Goal: Task Accomplishment & Management: Manage account settings

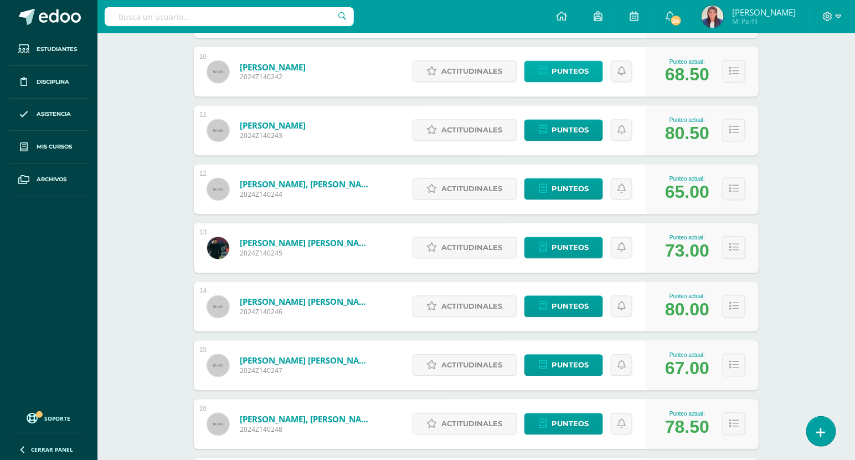
scroll to position [724, 0]
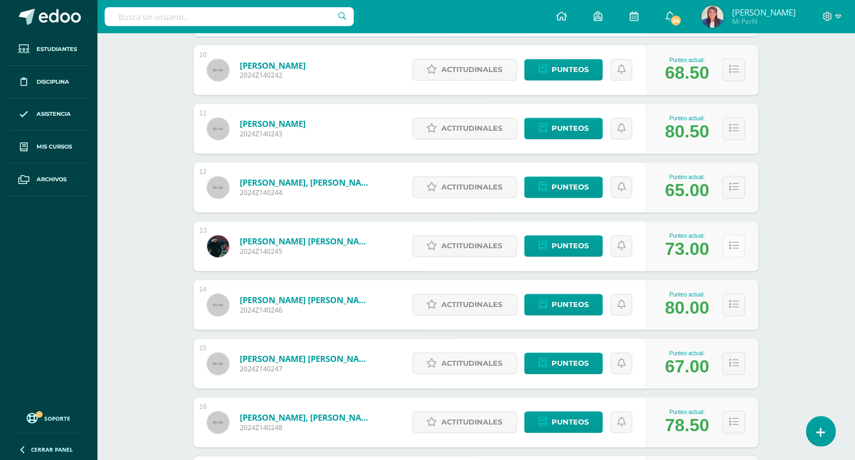
click at [738, 248] on icon at bounding box center [733, 245] width 9 height 9
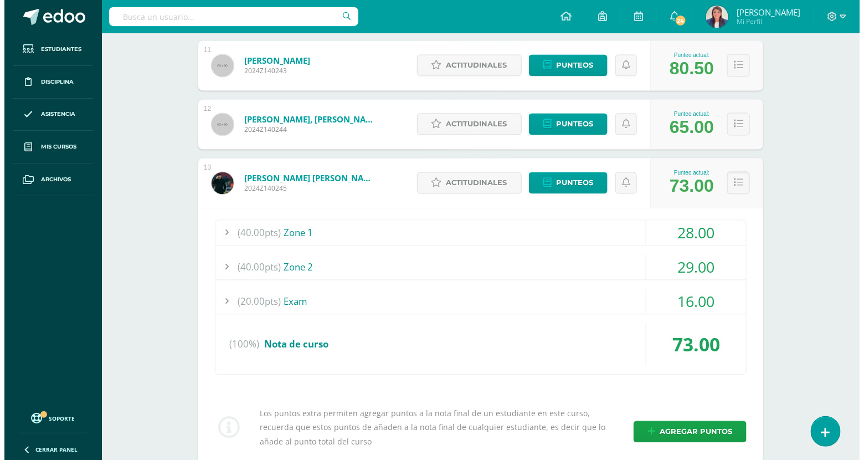
scroll to position [815, 0]
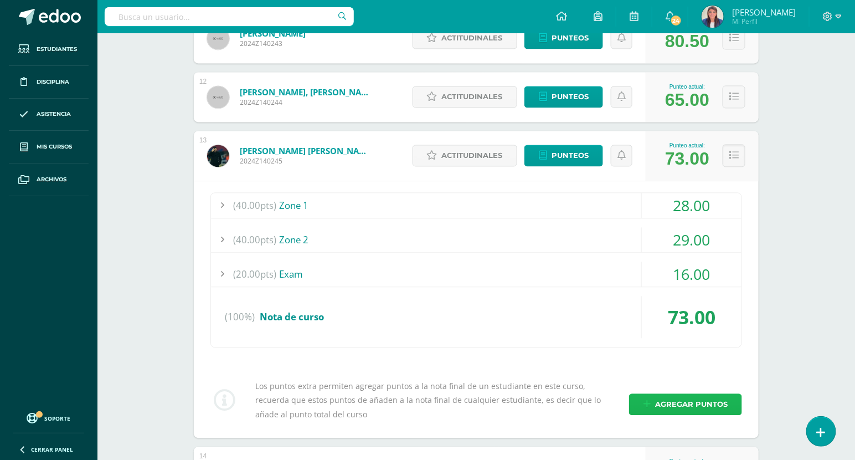
click at [706, 394] on span "Agregar puntos" at bounding box center [691, 404] width 73 height 20
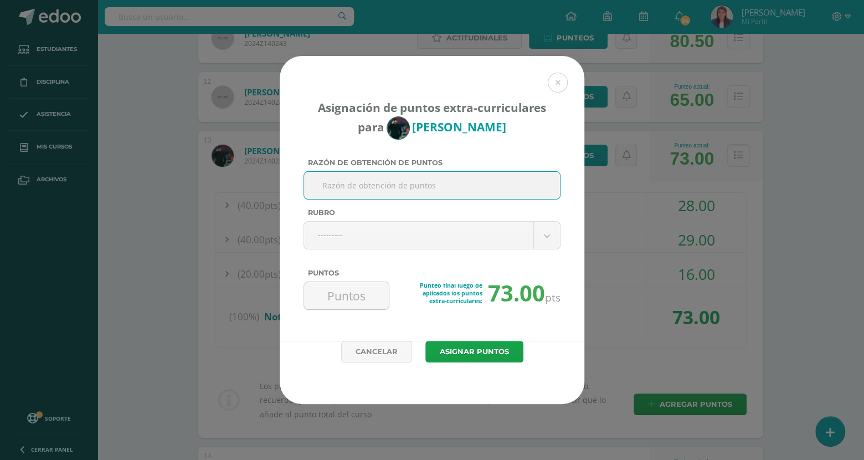
type input "C"
type input "Cambio de Nota"
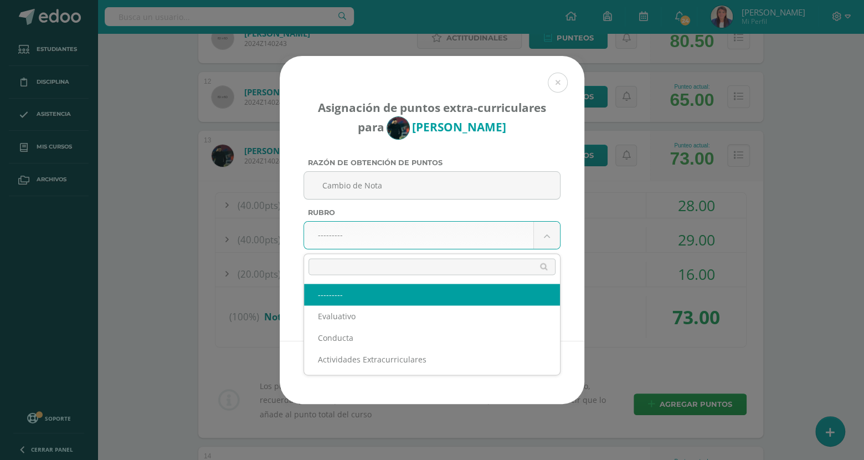
click at [412, 234] on body "Asignación de puntos extra-curriculares para Pablo García Razón de obtención de…" at bounding box center [432, 376] width 864 height 2382
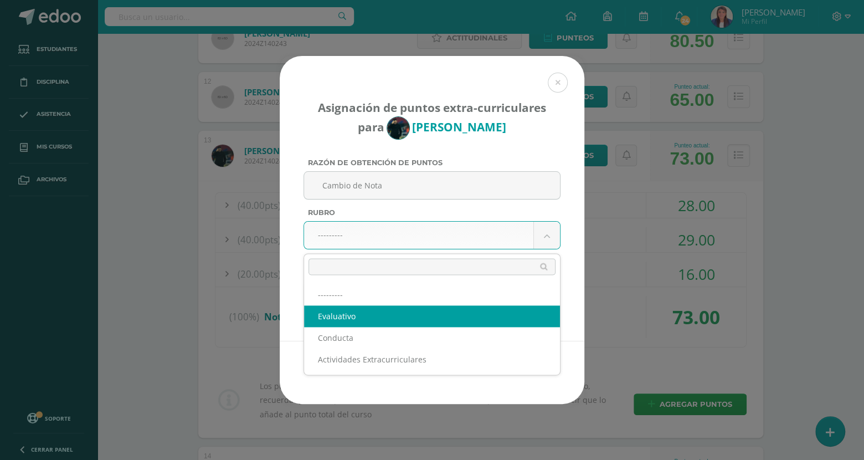
select select "1"
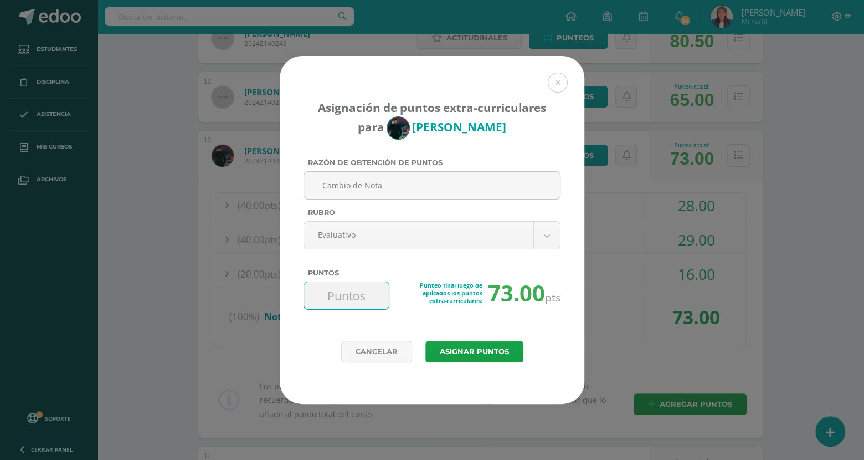
click at [359, 292] on input "Puntos" at bounding box center [346, 295] width 76 height 27
type input "15"
click at [466, 348] on button "Asignar puntos" at bounding box center [474, 352] width 98 height 22
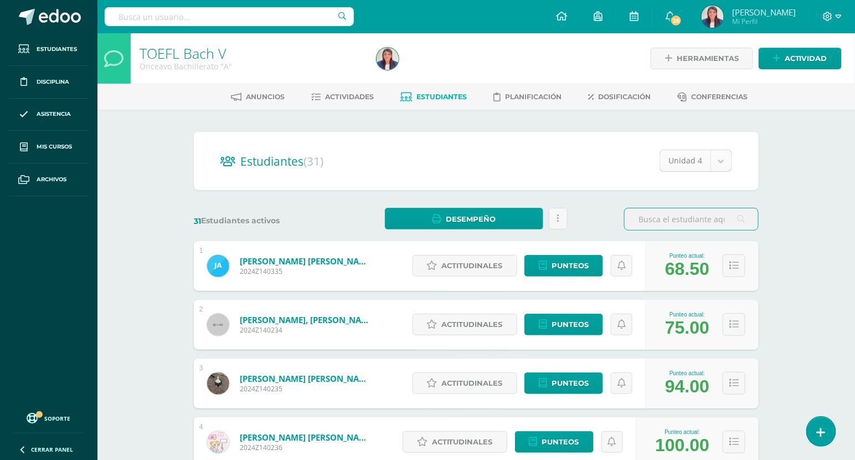
click at [706, 163] on body "La asignación de punteos extra fue registrada con éxito Estudiantes Disciplina …" at bounding box center [427, 444] width 855 height 889
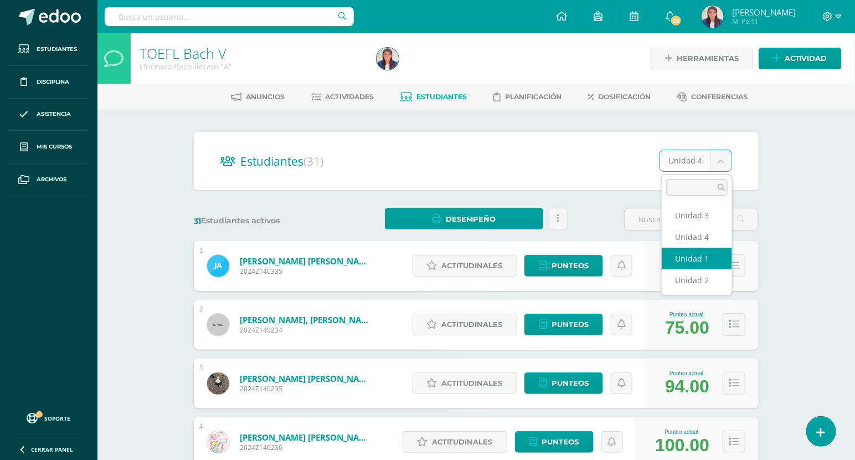
select select "/dashboard/teacher/section/817/students/?unit=20807"
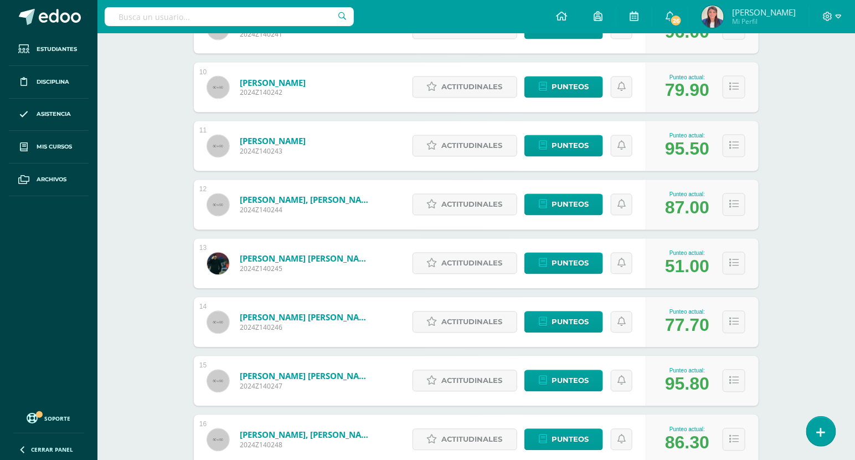
scroll to position [707, 0]
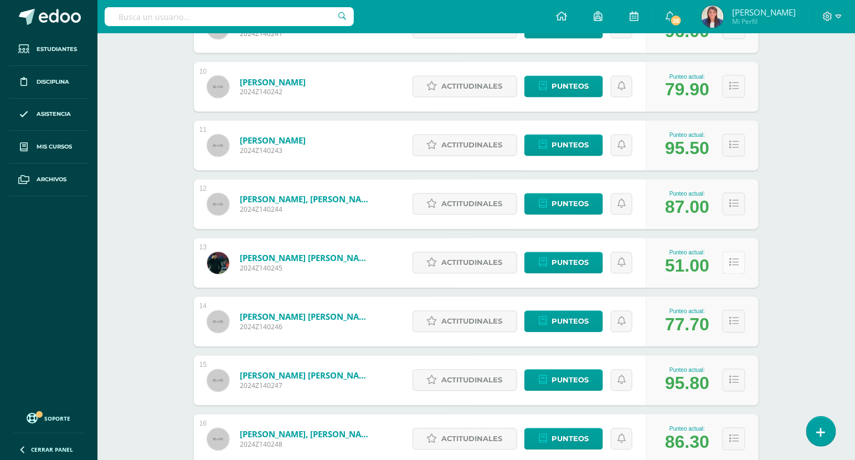
click at [743, 266] on button at bounding box center [734, 262] width 23 height 23
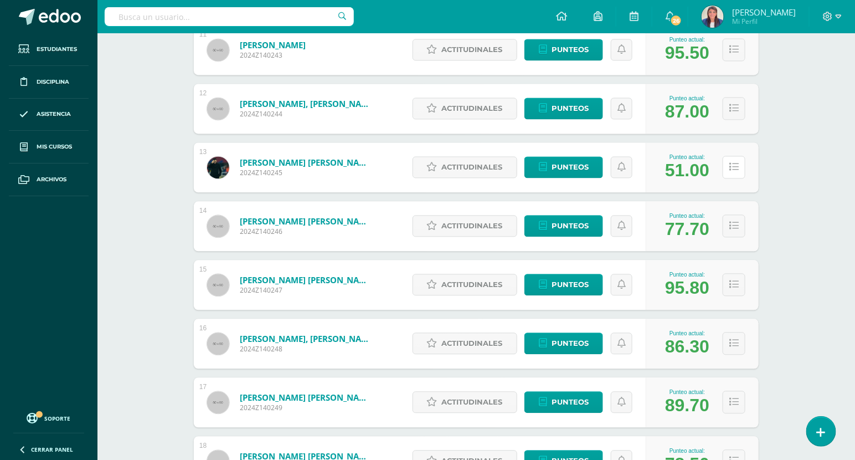
scroll to position [810, 0]
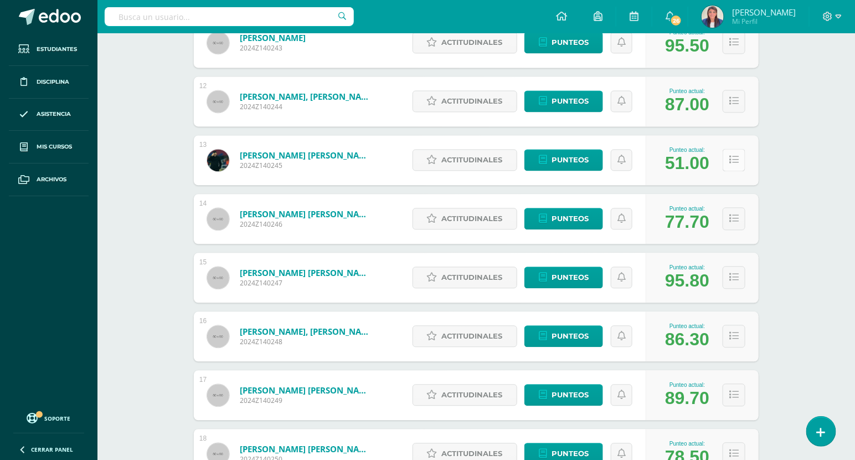
click at [734, 161] on icon at bounding box center [733, 159] width 9 height 9
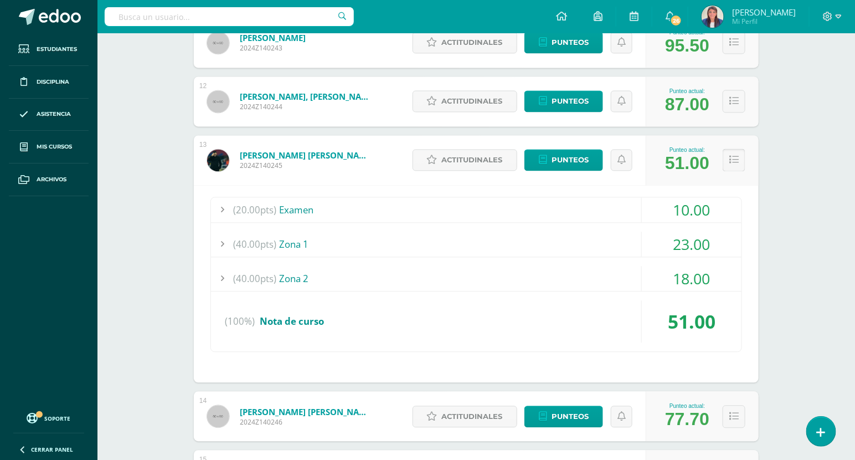
click at [738, 157] on icon at bounding box center [733, 159] width 9 height 9
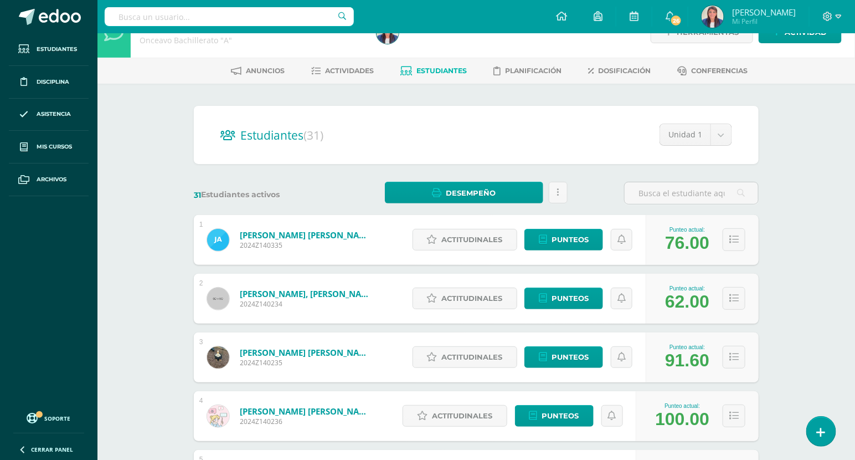
scroll to position [27, 0]
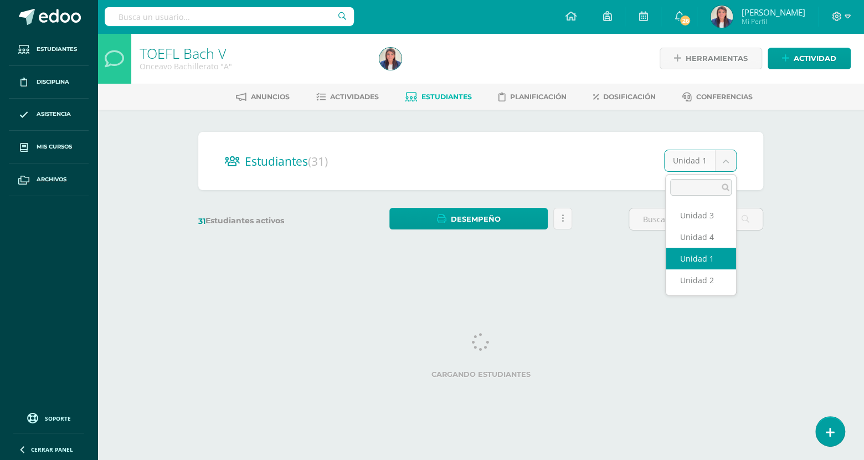
click at [717, 152] on body "Estudiantes Disciplina Asistencia Mis cursos Archivos Soporte Ayuda Reportar un…" at bounding box center [432, 131] width 864 height 263
select select "/dashboard/teacher/section/817/students/?unit=20811"
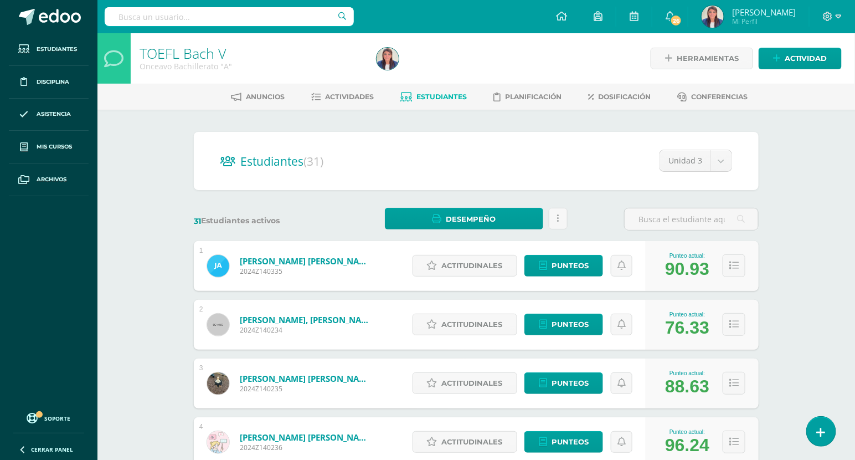
scroll to position [33, 0]
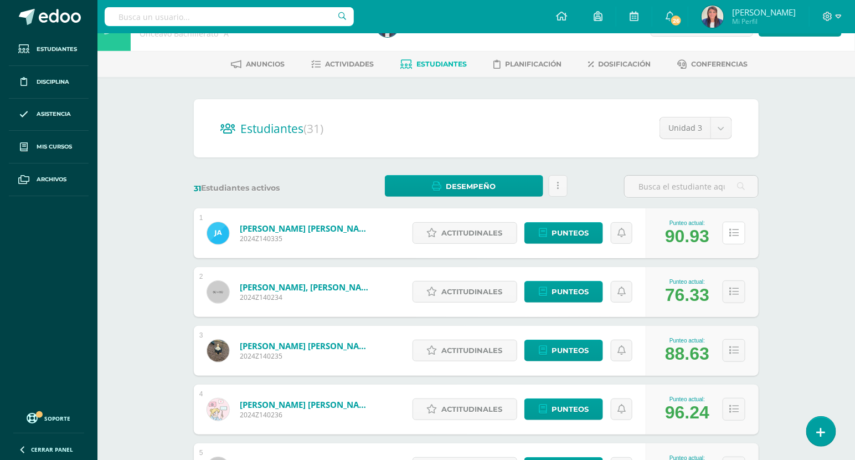
click at [736, 231] on icon at bounding box center [733, 232] width 9 height 9
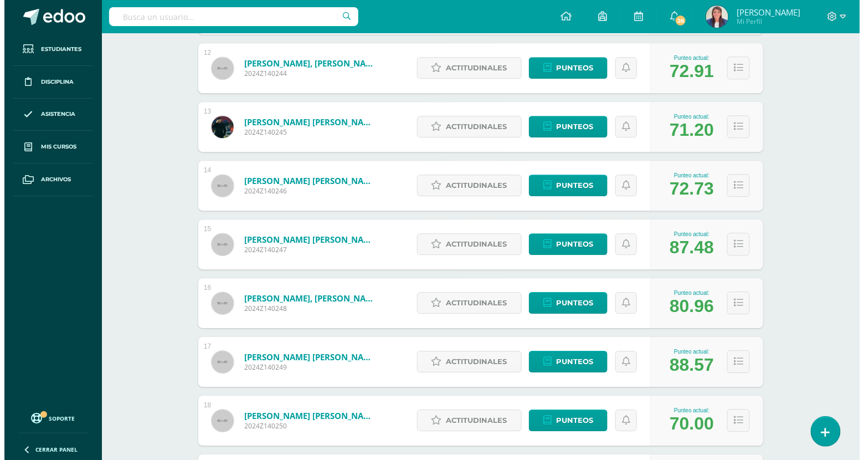
scroll to position [1099, 0]
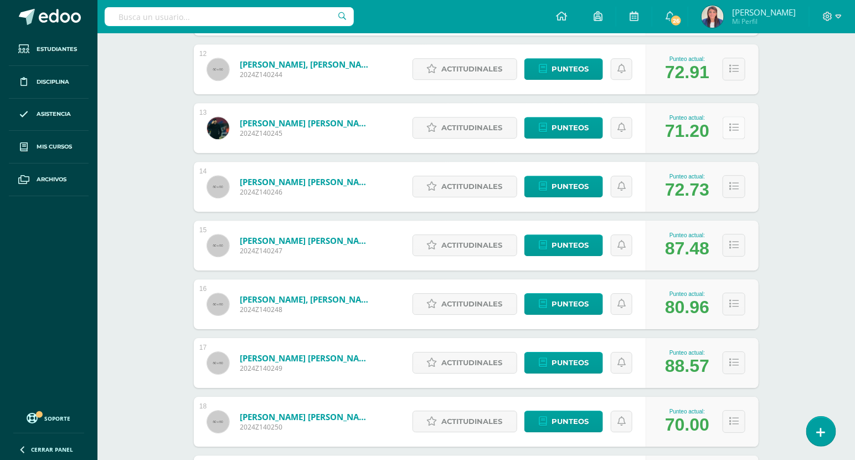
click at [727, 123] on button at bounding box center [734, 127] width 23 height 23
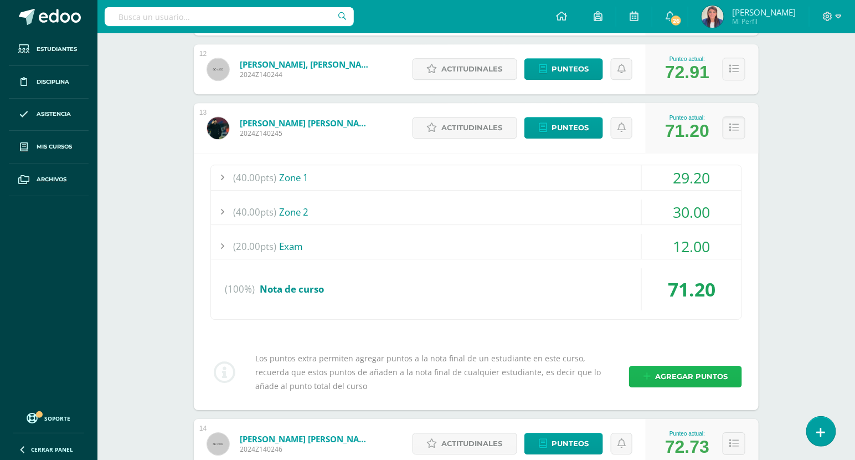
click at [689, 366] on span "Agregar puntos" at bounding box center [691, 376] width 73 height 20
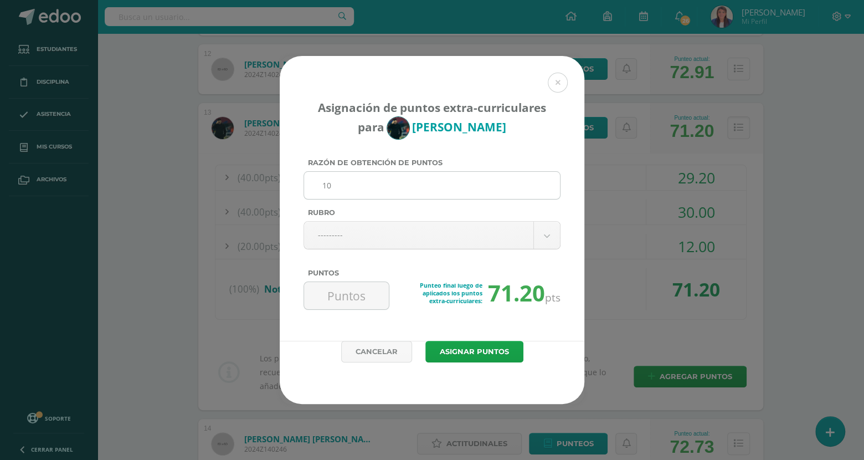
type input "1"
type input "*"
click at [414, 182] on input "Razón de obtención de puntos" at bounding box center [431, 185] width 247 height 27
type input "Cambio de nota"
click at [353, 244] on body "Asignación de puntos extra-curriculares para Pablo García Razón de obtención de…" at bounding box center [432, 189] width 864 height 2577
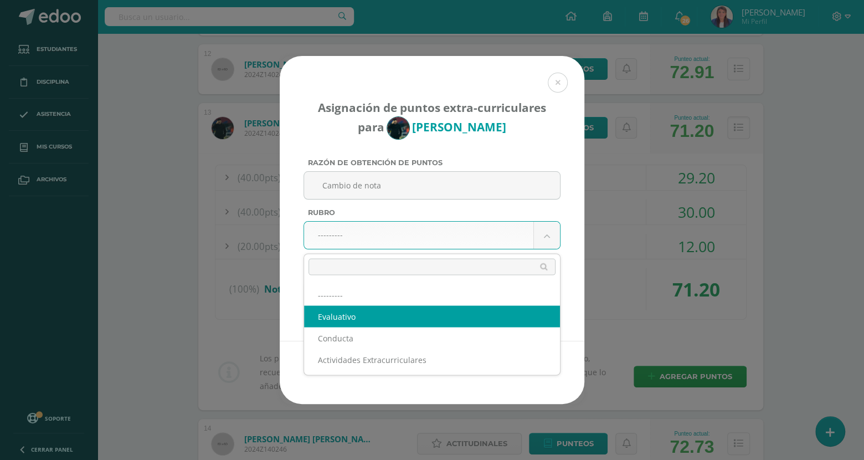
select select "1"
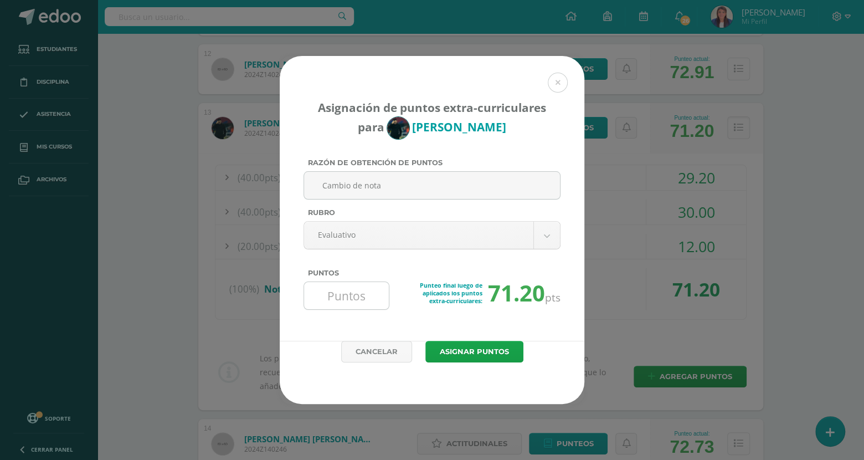
click at [365, 304] on input "Puntos" at bounding box center [346, 295] width 76 height 27
type input "9"
click at [473, 359] on button "Asignar puntos" at bounding box center [474, 352] width 98 height 22
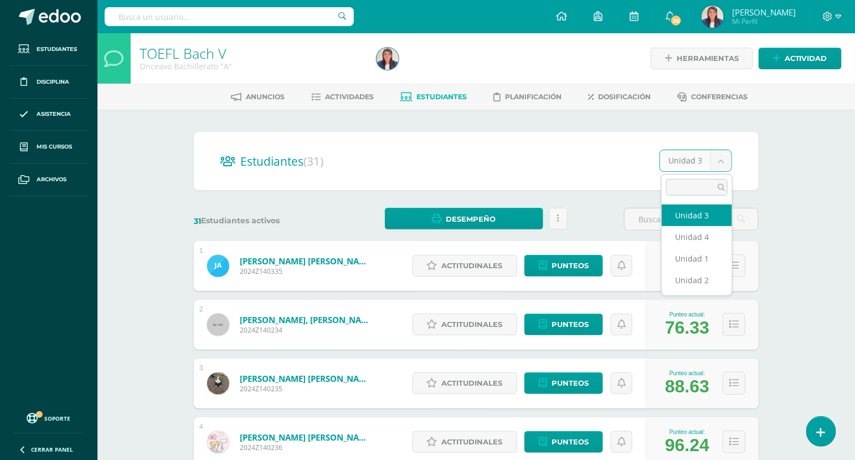
click at [697, 151] on body "La asignación de punteos extra fue registrada con éxito Estudiantes Disciplina …" at bounding box center [427, 444] width 855 height 889
select select "/dashboard/teacher/section/817/students/?unit=20810"
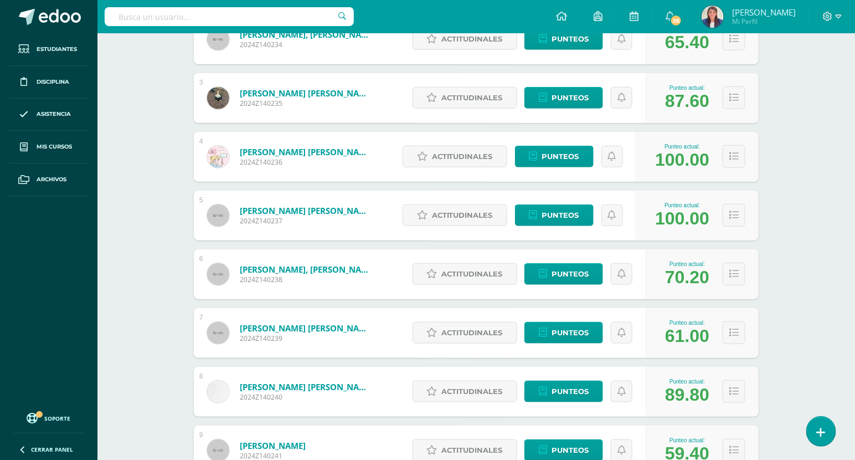
scroll to position [429, 0]
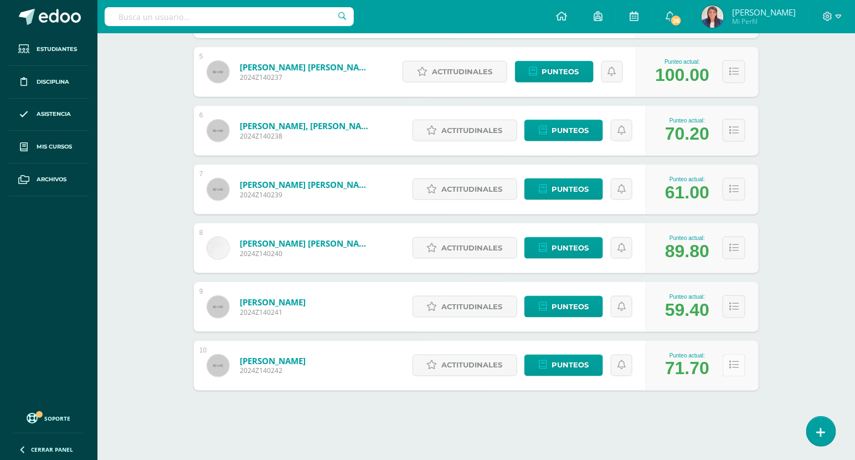
click at [732, 355] on button at bounding box center [734, 365] width 23 height 23
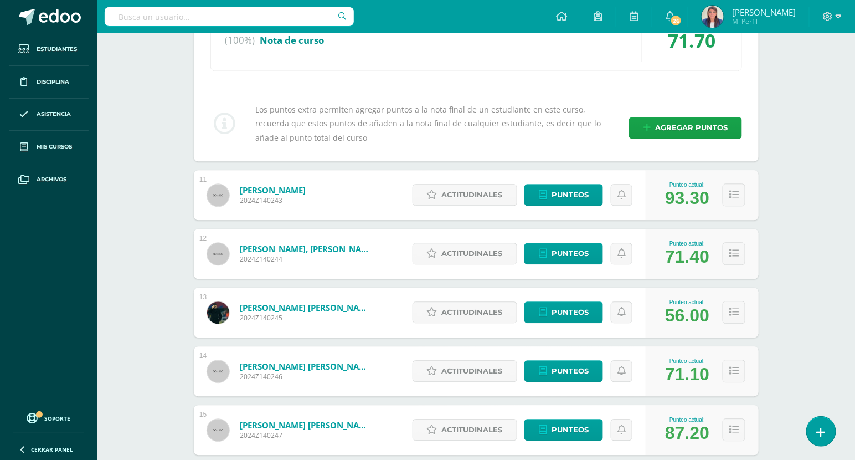
scroll to position [915, 0]
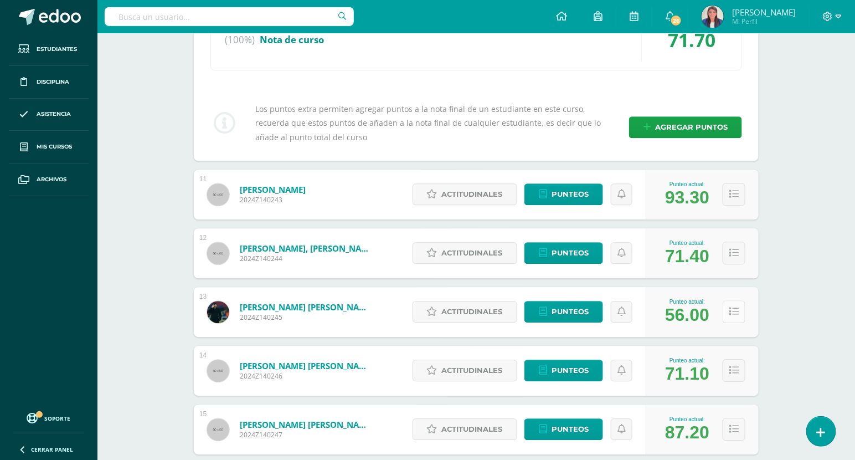
click at [739, 307] on button at bounding box center [734, 311] width 23 height 23
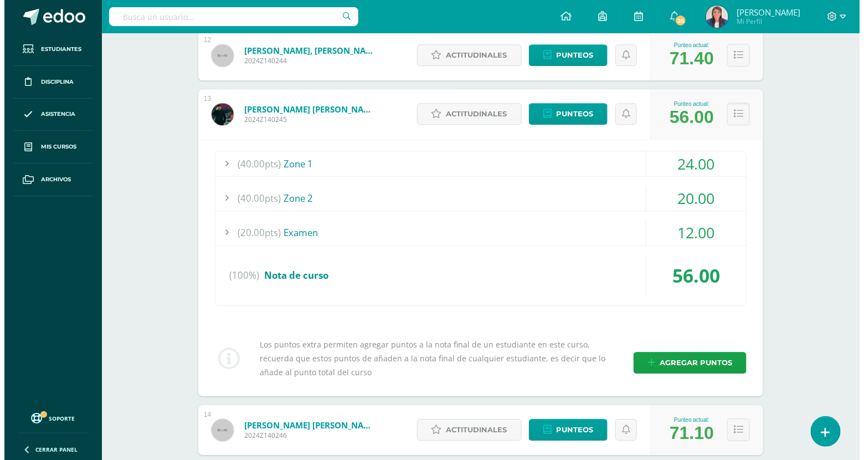
scroll to position [1120, 0]
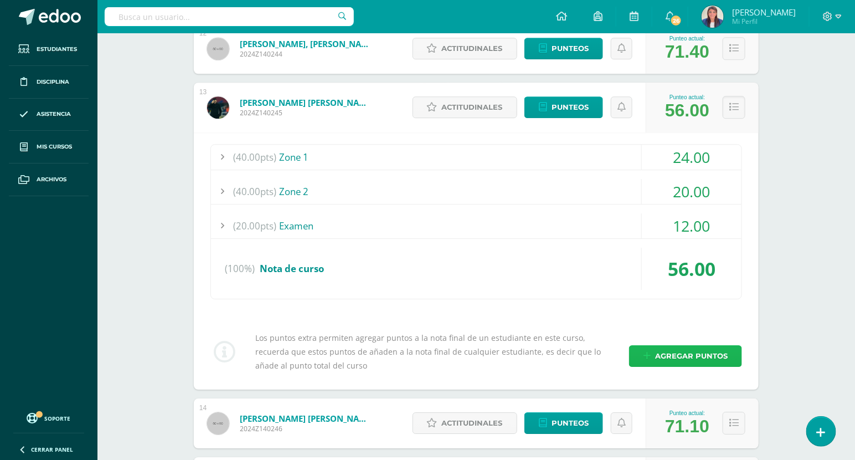
click at [687, 353] on span "Agregar puntos" at bounding box center [691, 356] width 73 height 20
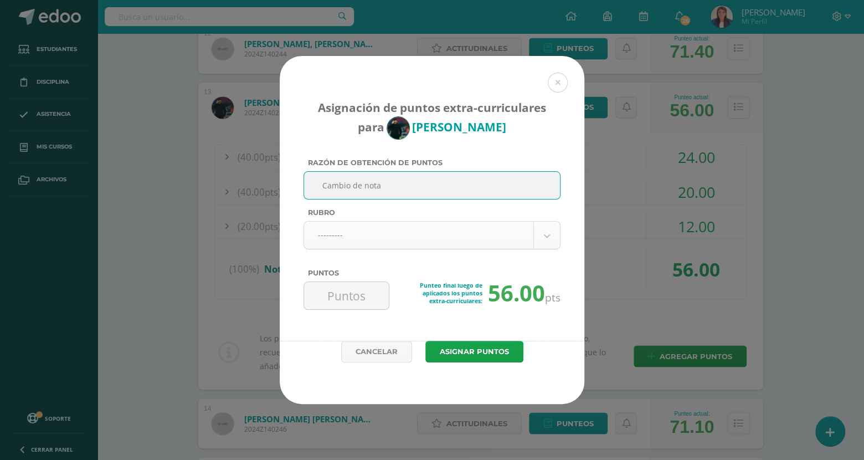
type input "Cambio de nota"
click at [435, 235] on body "Asignación de puntos extra-curriculares para Pablo García Razón de obtención de…" at bounding box center [432, 199] width 864 height 2639
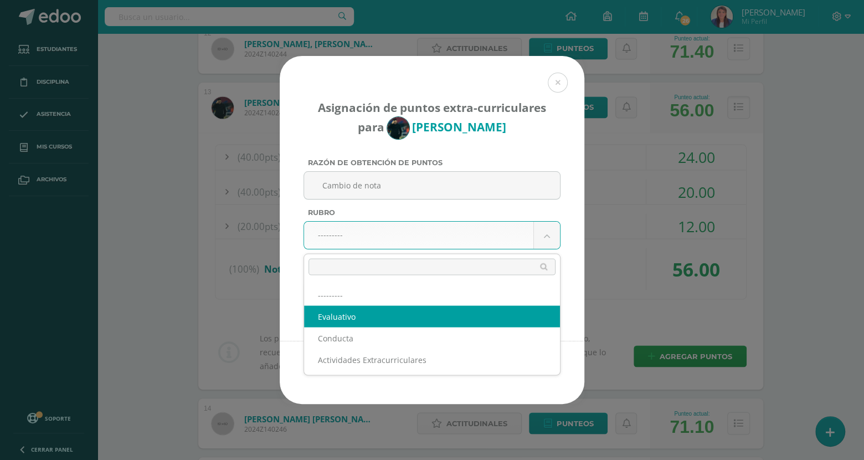
drag, startPoint x: 367, startPoint y: 301, endPoint x: 351, endPoint y: 321, distance: 26.0
select select "1"
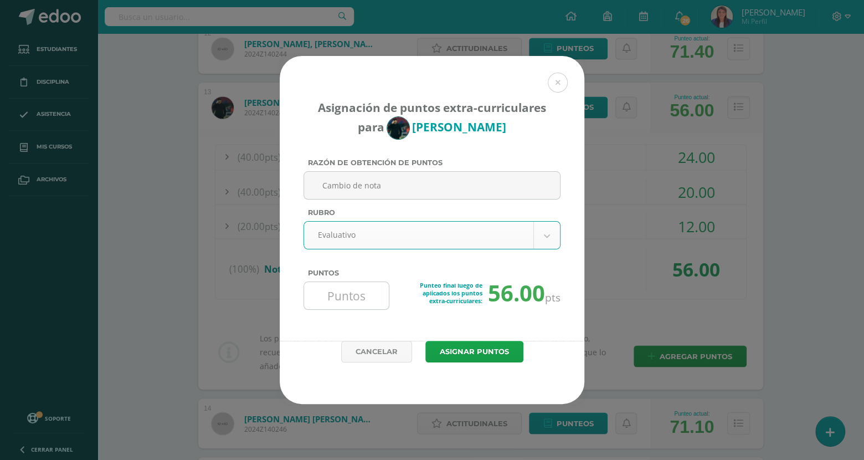
click at [350, 300] on input "Puntos" at bounding box center [346, 295] width 76 height 27
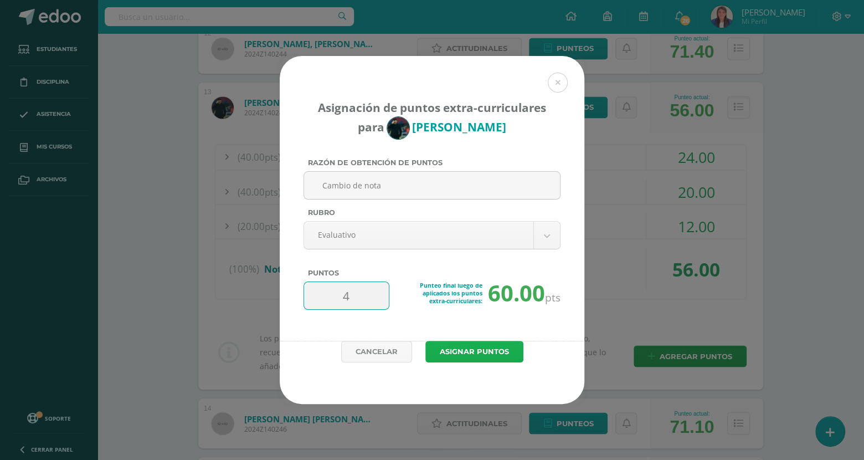
type input "4"
click at [469, 355] on button "Asignar puntos" at bounding box center [474, 352] width 98 height 22
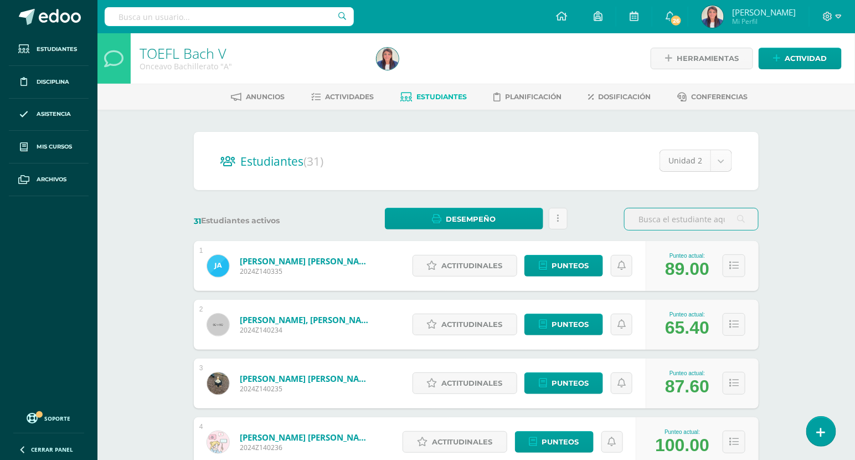
click at [721, 154] on body "La asignación de punteos extra fue registrada con éxito Estudiantes Disciplina …" at bounding box center [427, 444] width 855 height 889
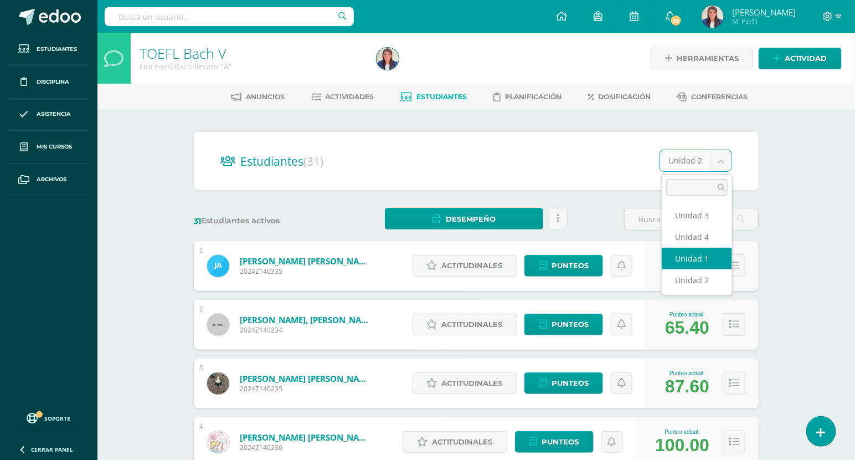
select select "/dashboard/teacher/section/817/students/?unit=20807"
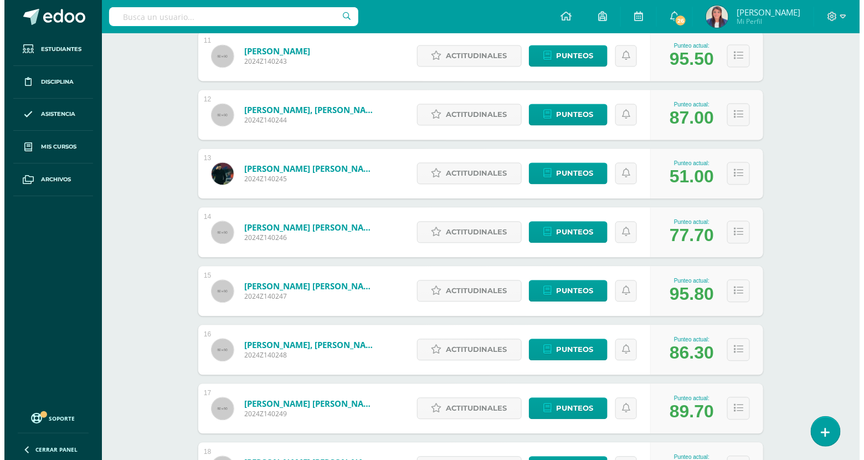
scroll to position [795, 0]
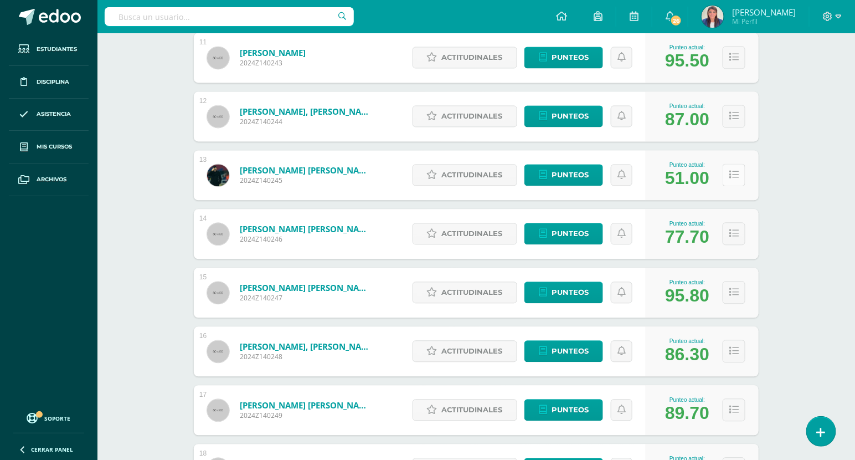
click at [744, 183] on button at bounding box center [734, 175] width 23 height 23
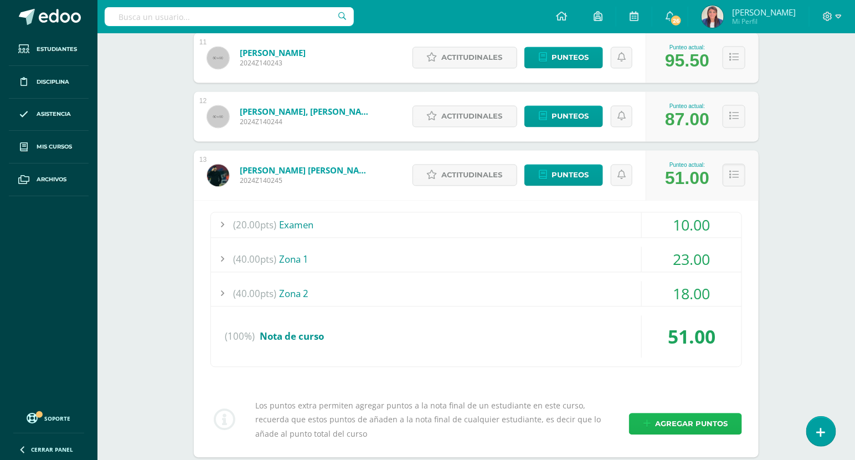
click at [686, 424] on span "Agregar puntos" at bounding box center [691, 424] width 73 height 20
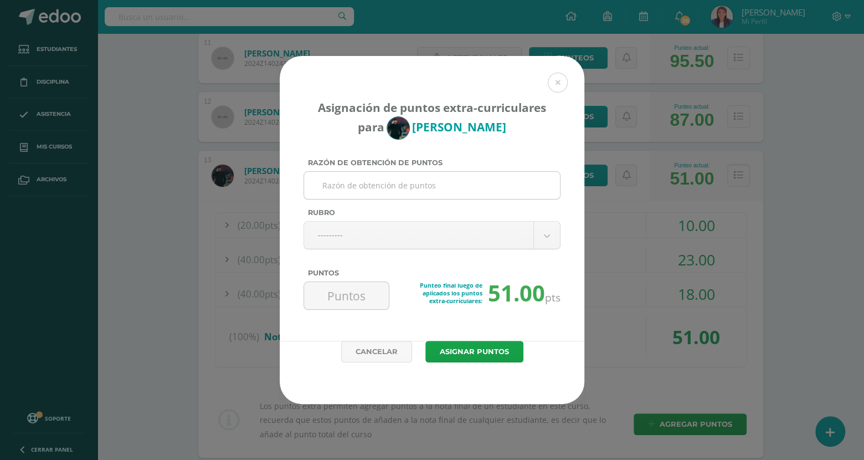
click at [445, 189] on input "Razón de obtención de puntos" at bounding box center [431, 185] width 247 height 27
type input "Cambio de nota"
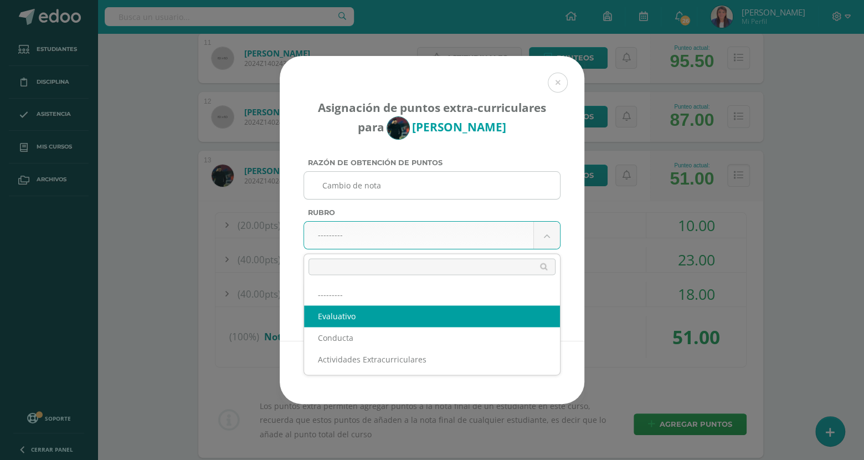
select select "1"
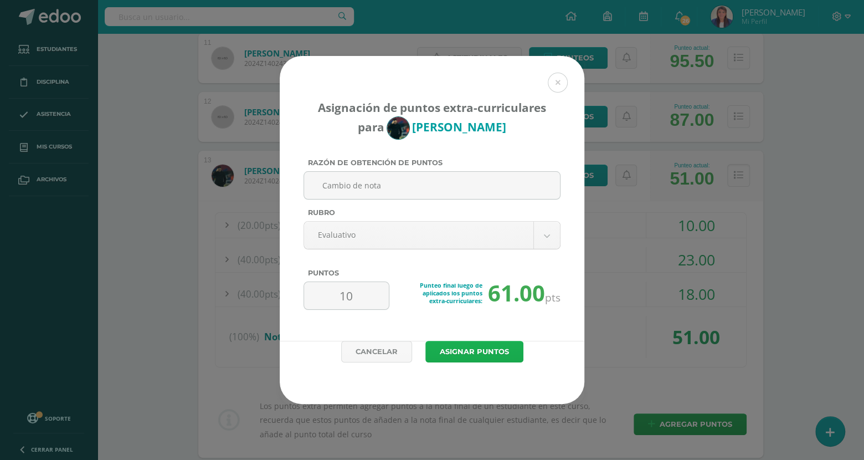
type input "10"
click at [474, 353] on button "Asignar puntos" at bounding box center [474, 352] width 98 height 22
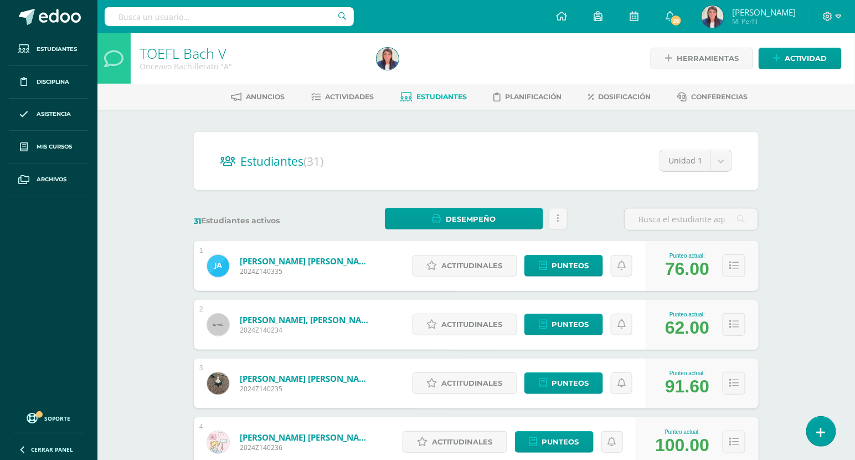
click at [289, 210] on div "31 Estudiantes activos" at bounding box center [260, 219] width 143 height 23
